Goal: Transaction & Acquisition: Book appointment/travel/reservation

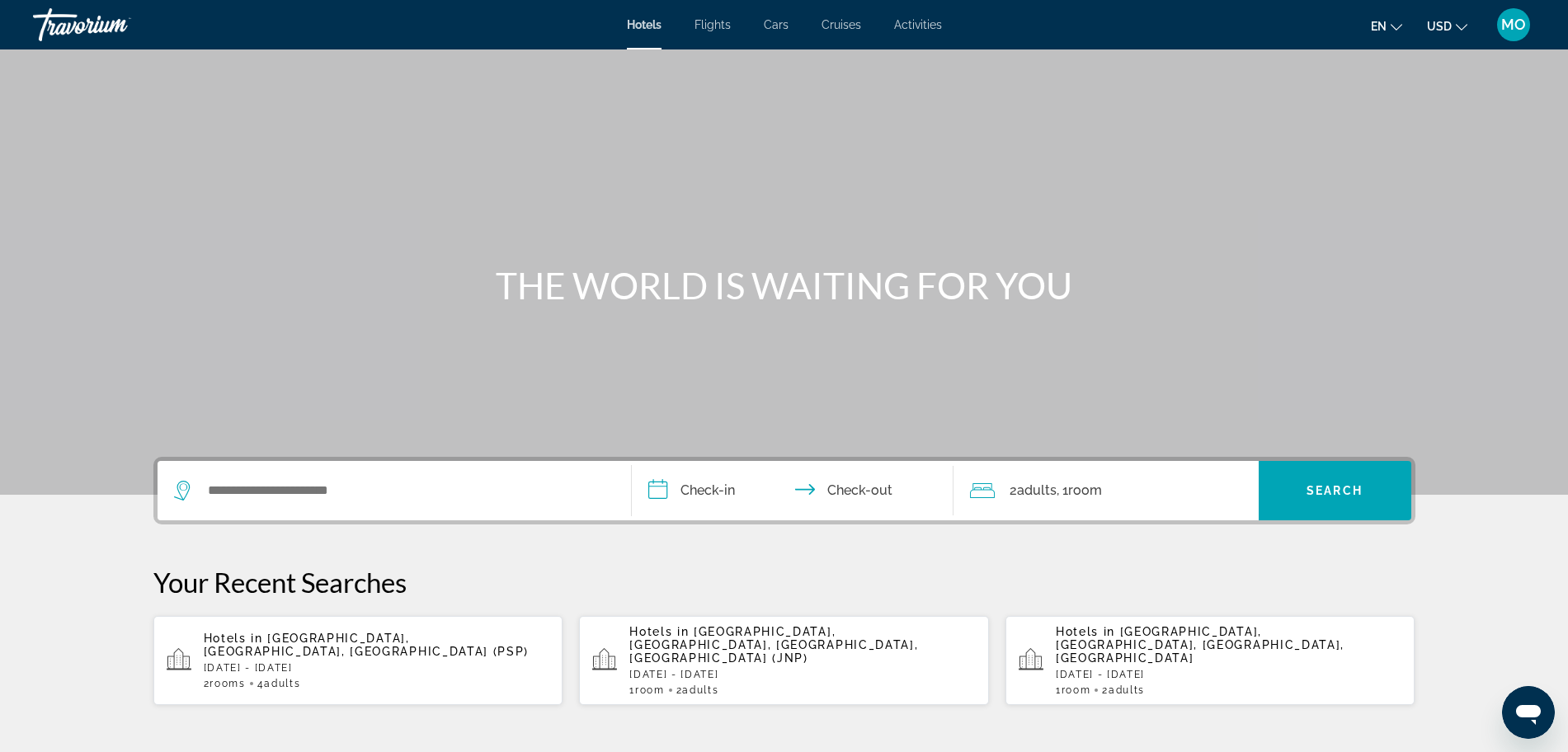
click at [312, 662] on p "[DATE] - [DATE]" at bounding box center [377, 668] width 346 height 12
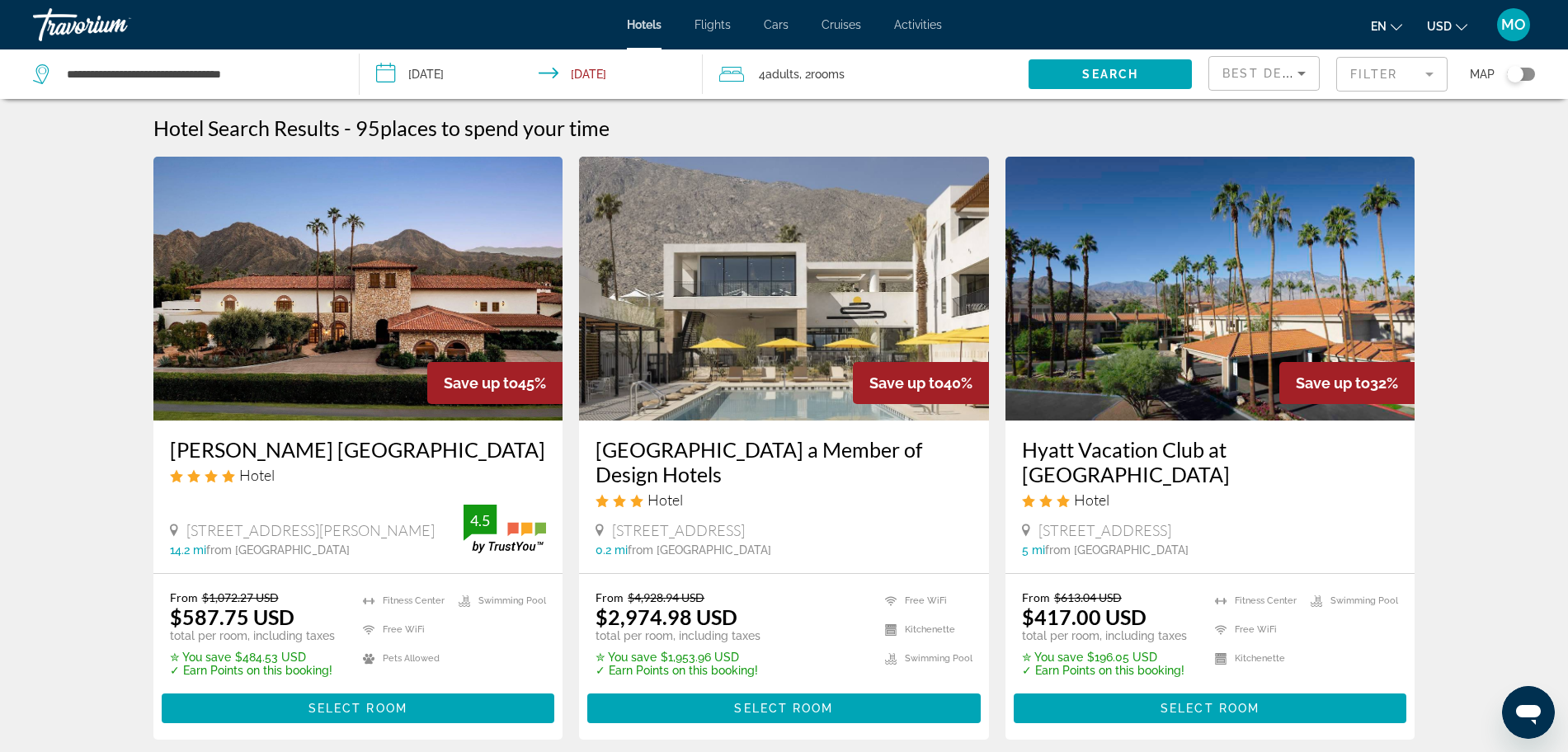
click at [1420, 80] on mat-form-field "Filter" at bounding box center [1392, 73] width 111 height 35
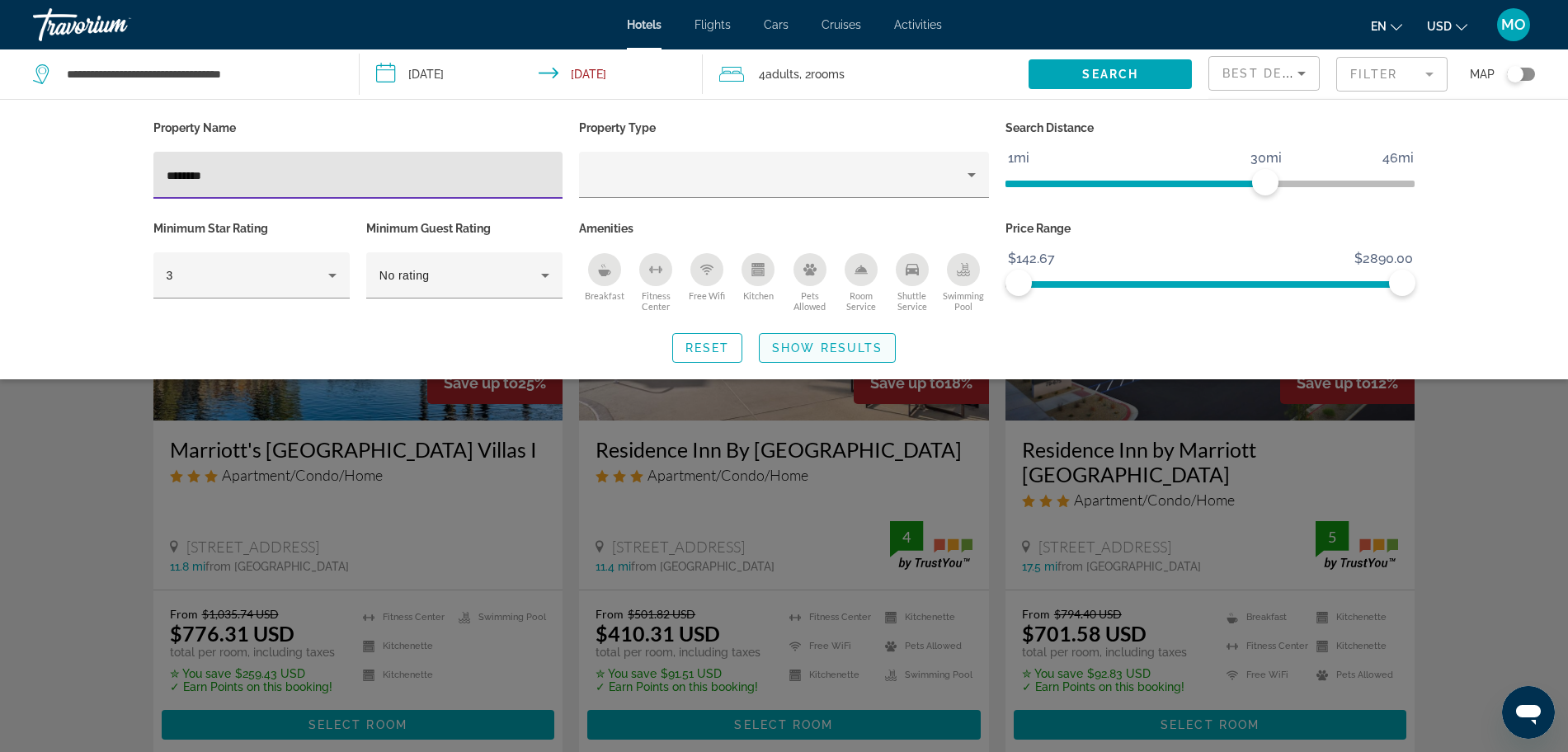
type input "********"
click at [838, 339] on span "Search widget" at bounding box center [827, 347] width 135 height 40
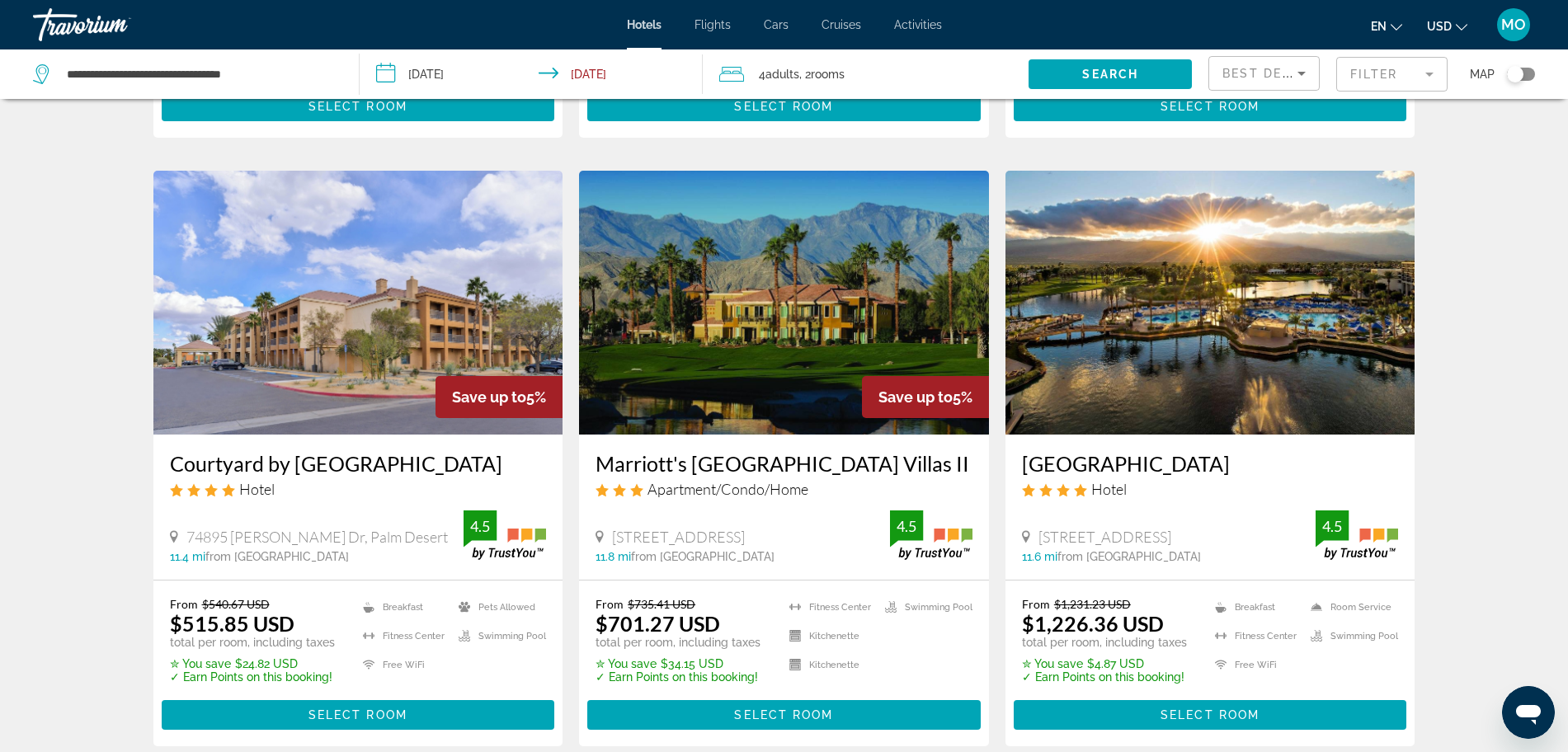
scroll to position [825, 0]
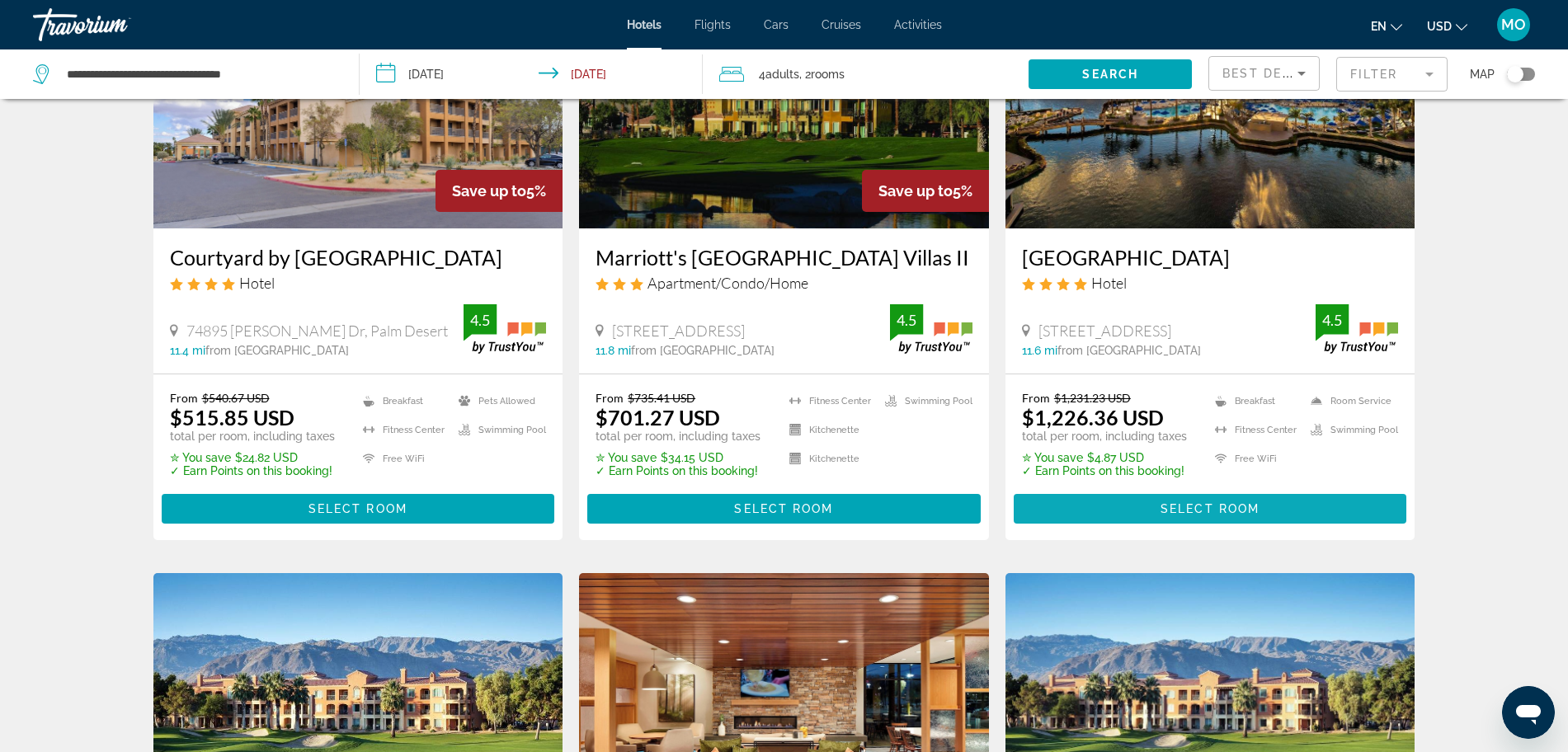
click at [1246, 502] on span "Select Room" at bounding box center [1209, 509] width 99 height 13
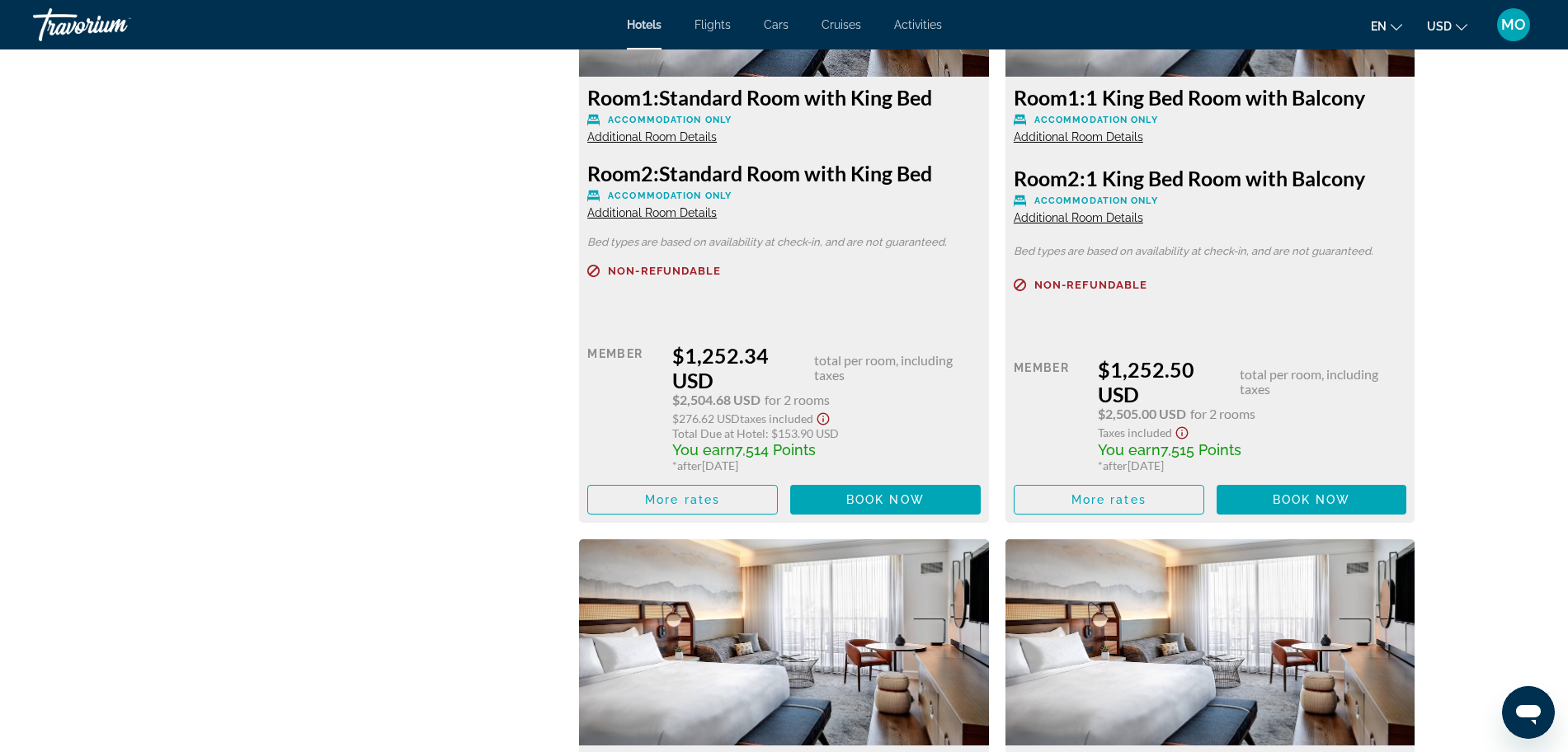
scroll to position [2474, 0]
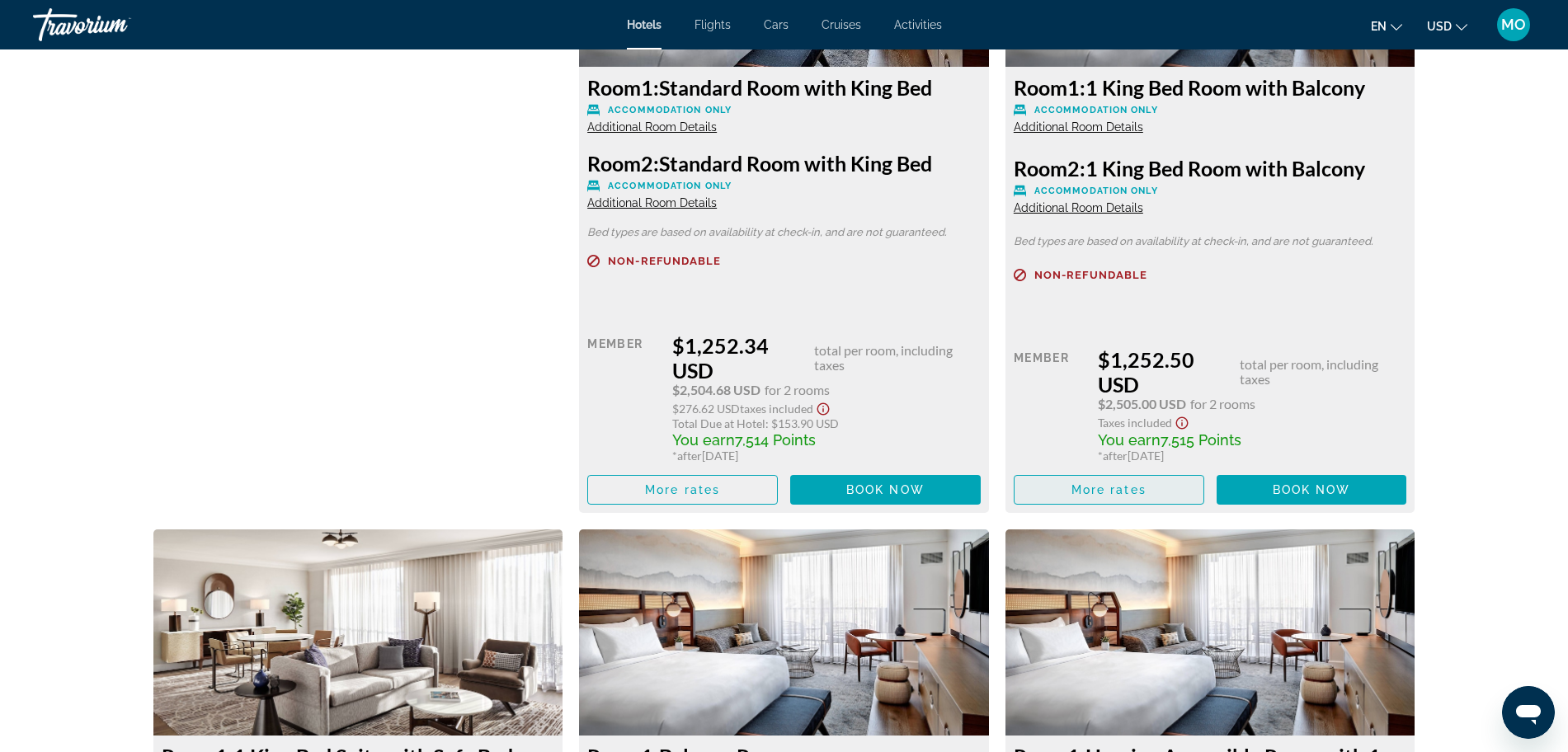
click at [1146, 490] on span "More rates" at bounding box center [1109, 490] width 75 height 13
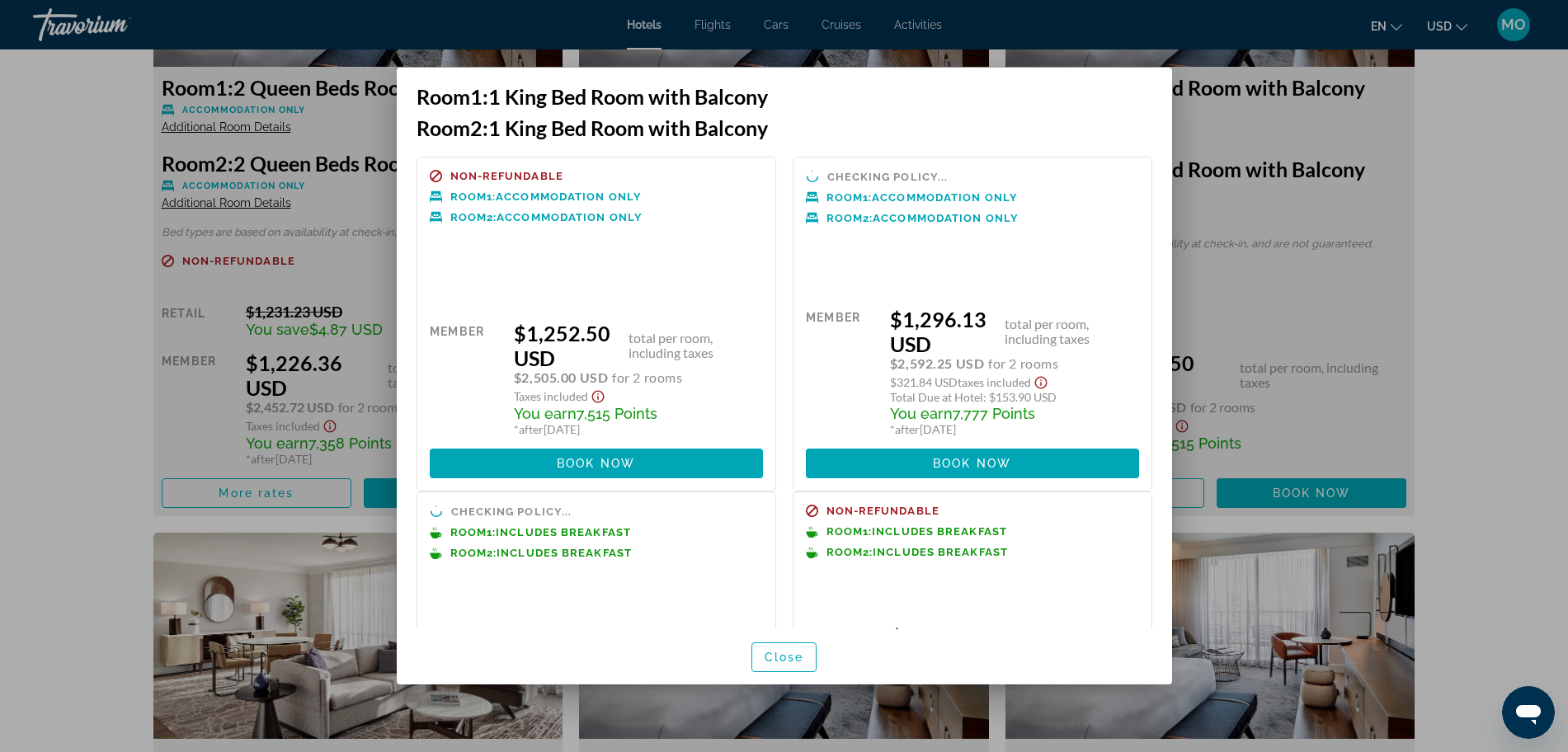
scroll to position [0, 0]
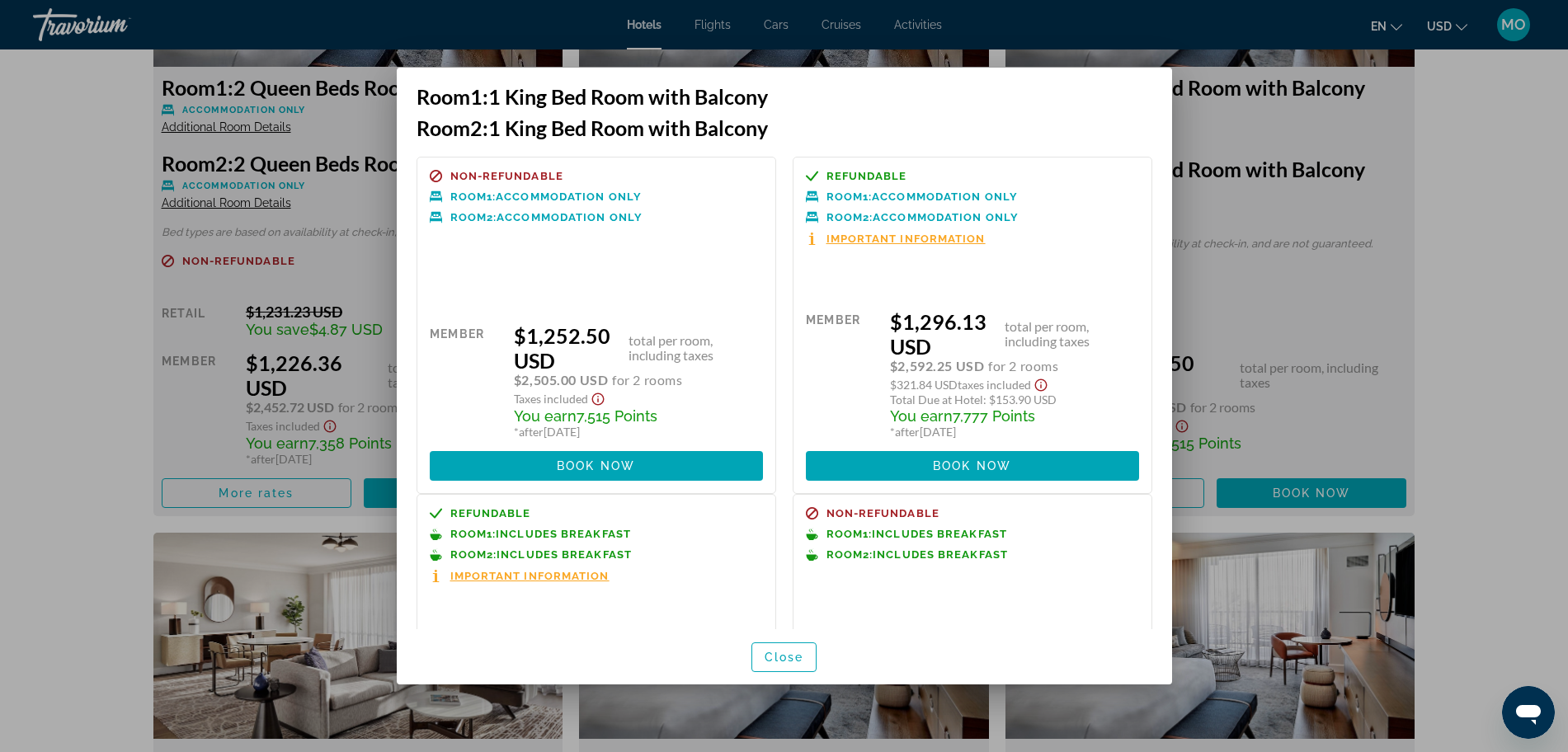
click at [892, 239] on span "Important Information" at bounding box center [905, 239] width 159 height 11
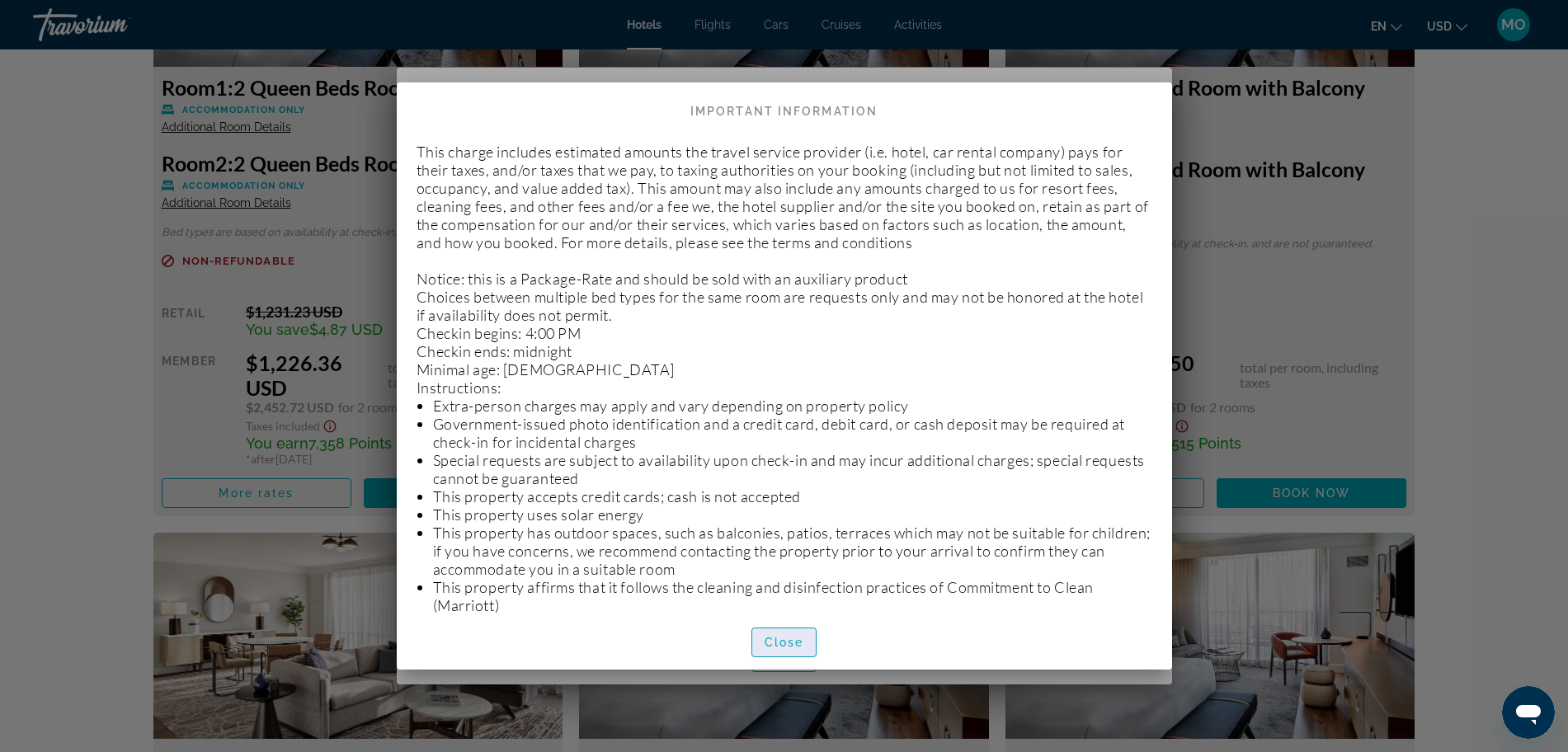
click at [791, 646] on span "Close" at bounding box center [784, 642] width 40 height 13
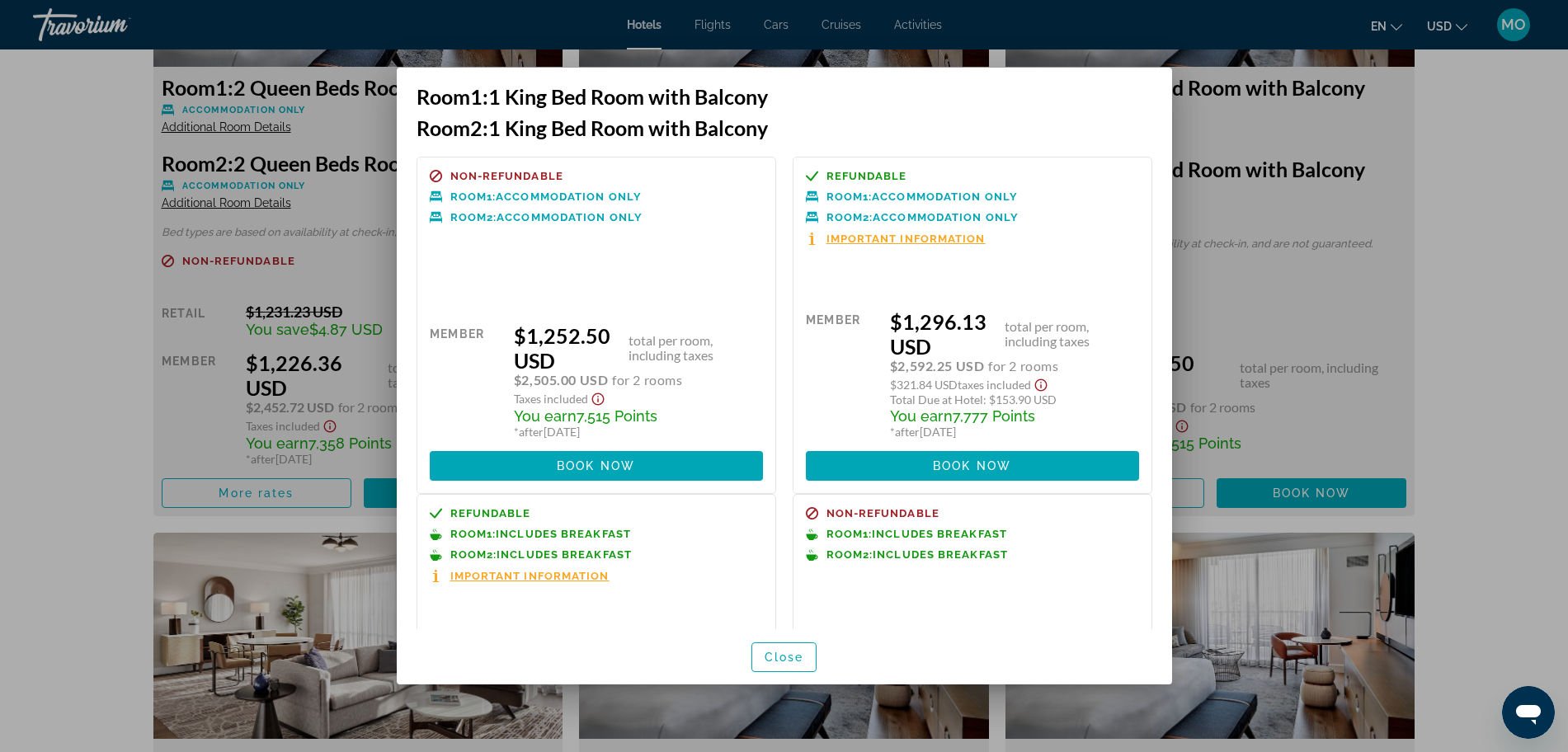
click at [905, 242] on span "Important Information" at bounding box center [905, 239] width 159 height 11
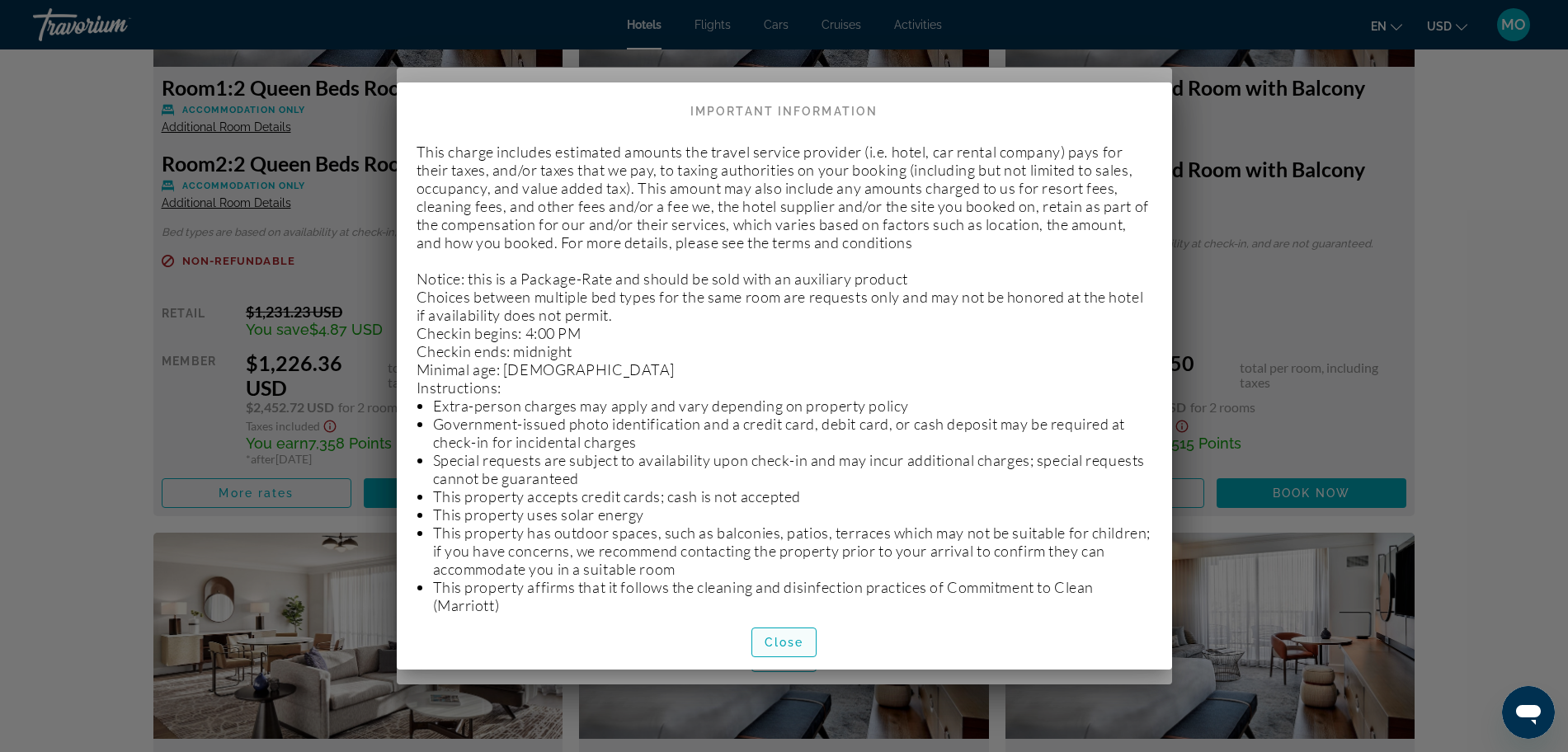
click at [799, 643] on span "Close" at bounding box center [784, 642] width 40 height 13
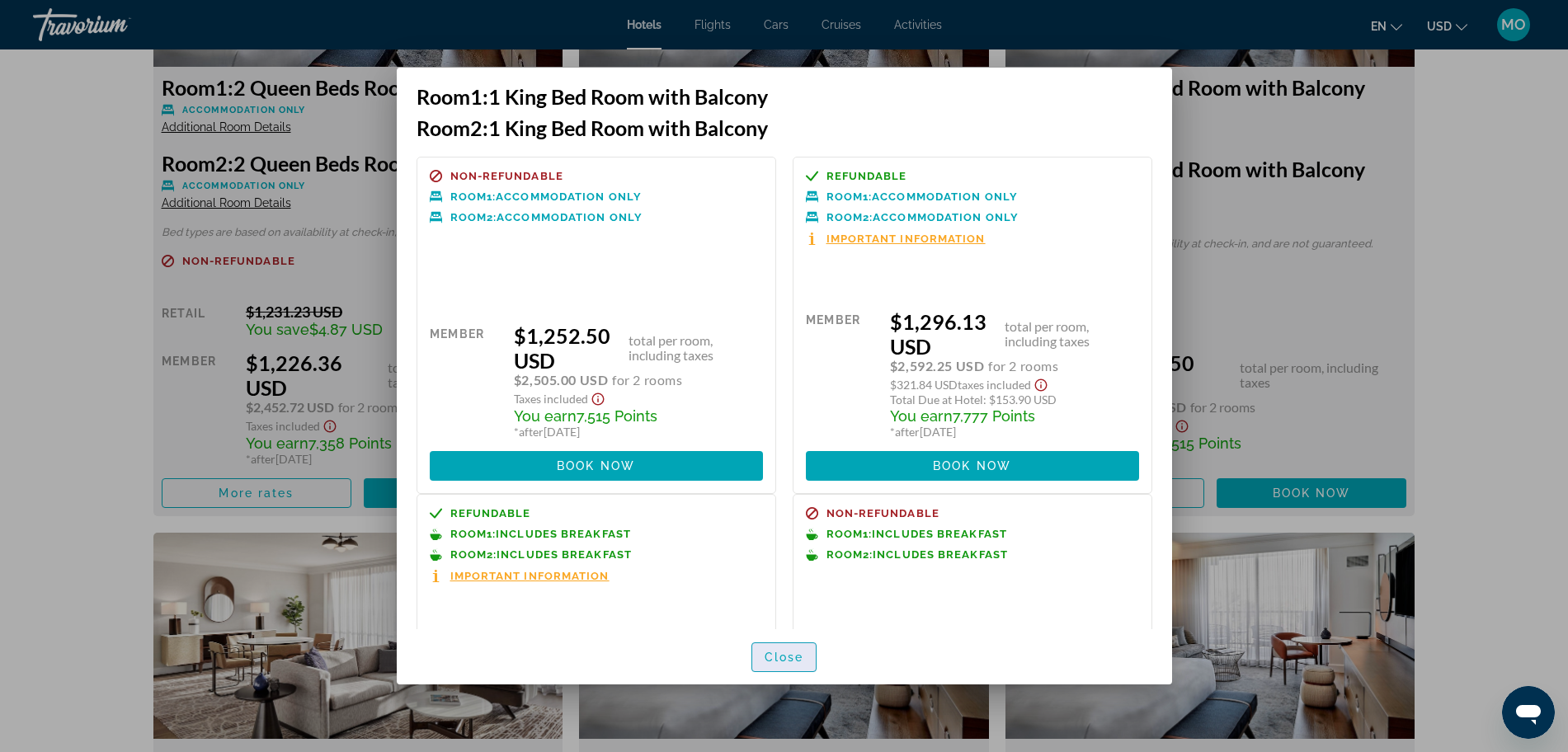
click at [792, 654] on span "Close" at bounding box center [784, 658] width 40 height 13
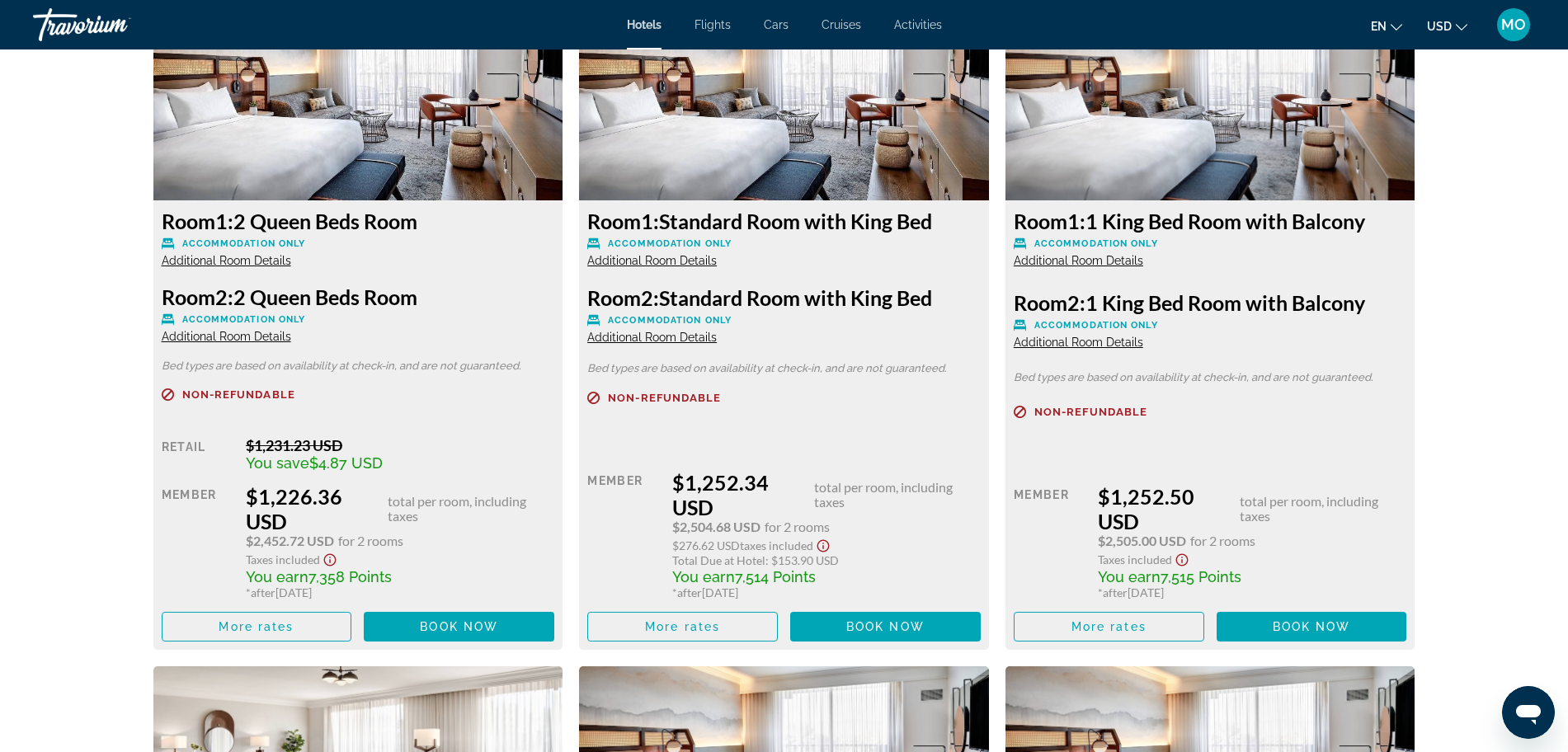
scroll to position [2371, 0]
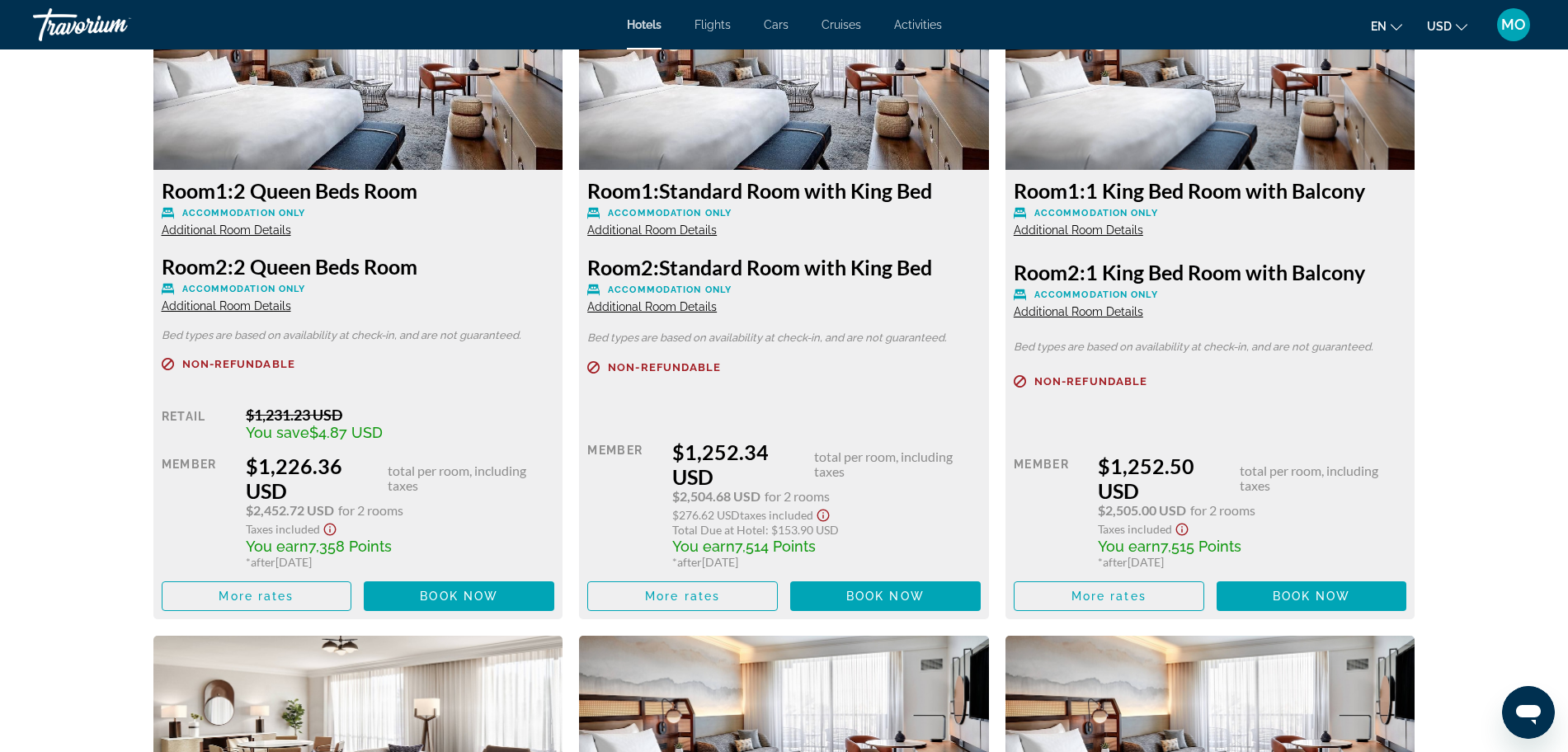
click at [1093, 315] on span "Additional Room Details" at bounding box center [1078, 312] width 130 height 13
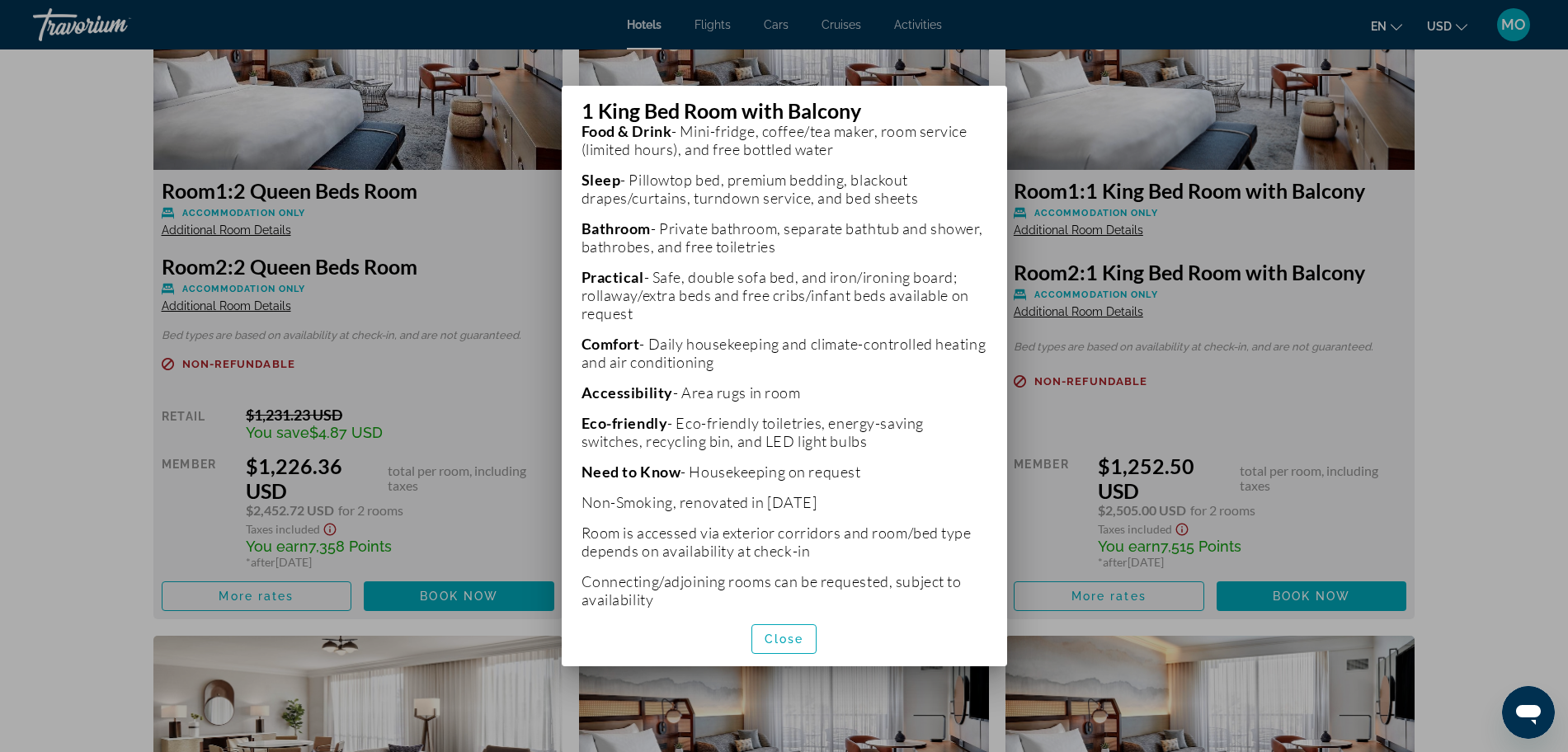
scroll to position [497, 0]
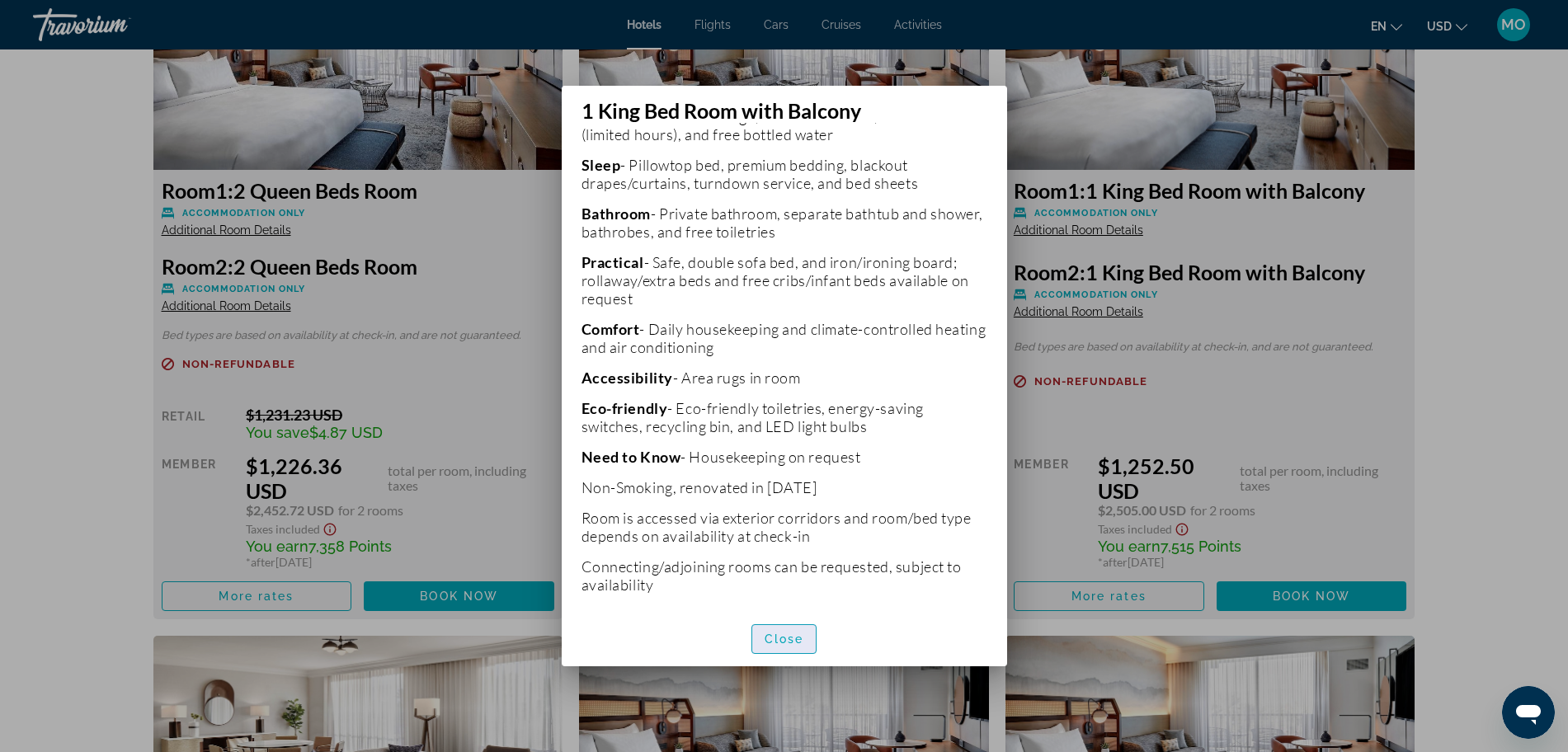
click at [783, 637] on span "Close" at bounding box center [784, 639] width 40 height 13
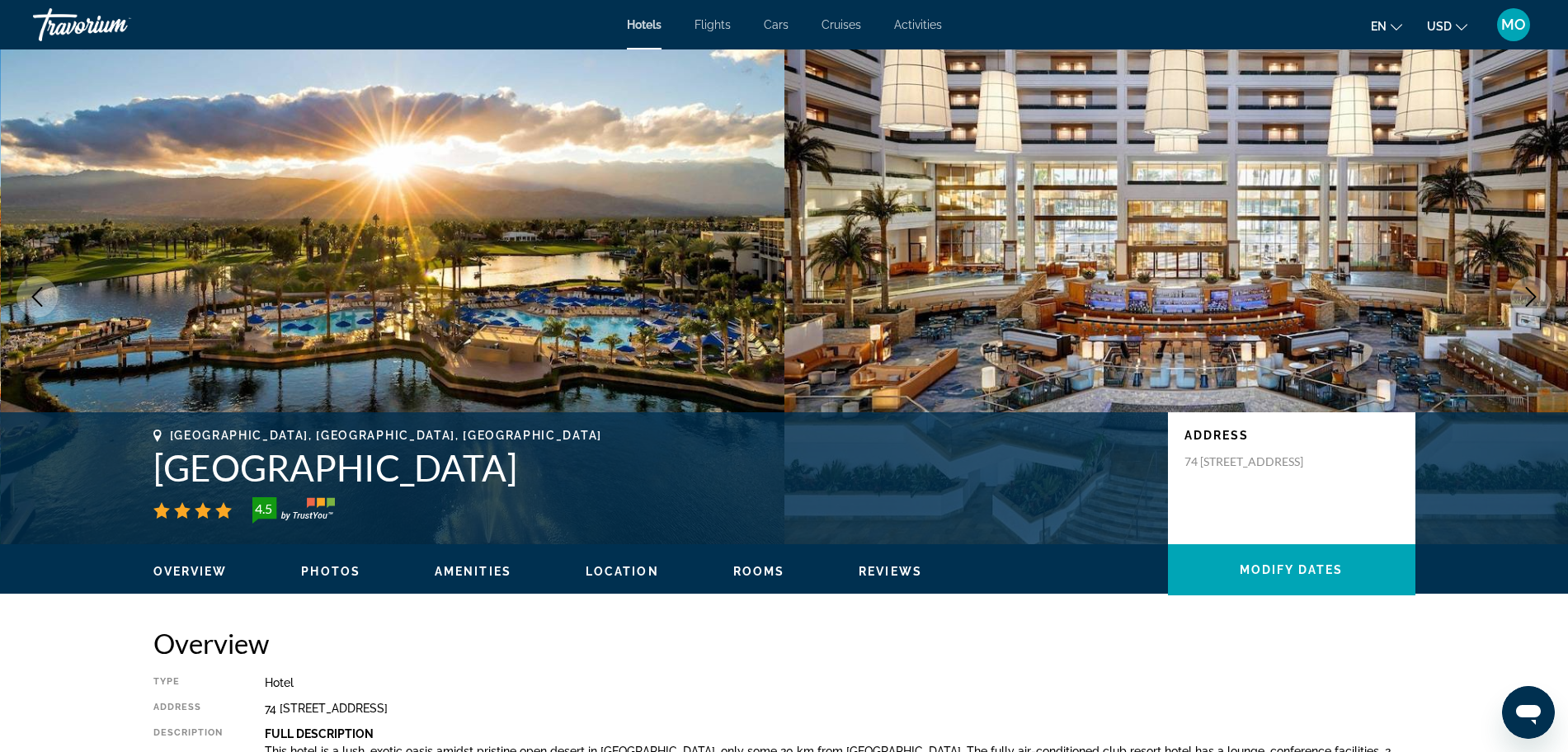
scroll to position [2371, 0]
